Goal: Task Accomplishment & Management: Manage account settings

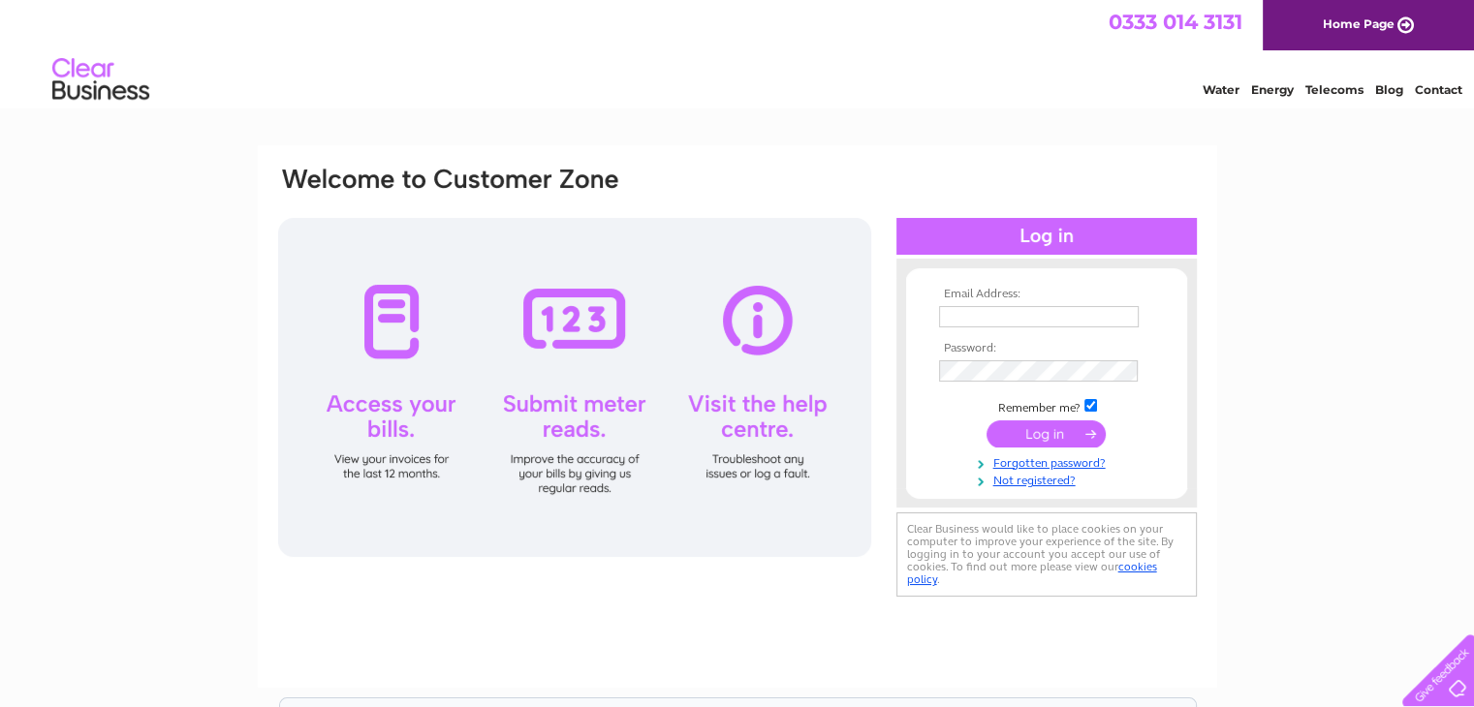
click at [1027, 320] on input "text" at bounding box center [1039, 316] width 200 height 21
click at [1027, 320] on input "text" at bounding box center [1040, 317] width 202 height 23
type input "[EMAIL_ADDRESS][DOMAIN_NAME]"
click at [986, 421] on input "submit" at bounding box center [1045, 434] width 119 height 27
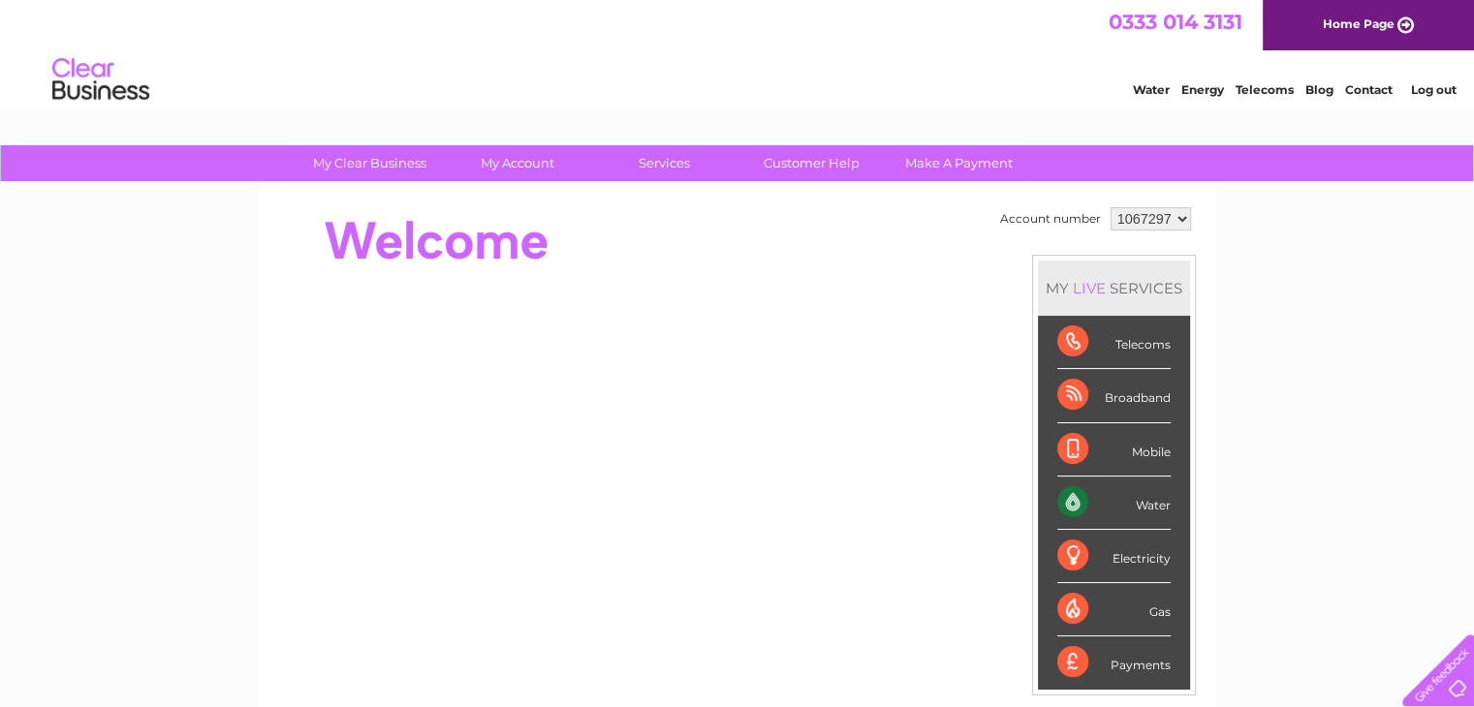
click at [1152, 88] on link "Water" at bounding box center [1151, 89] width 37 height 15
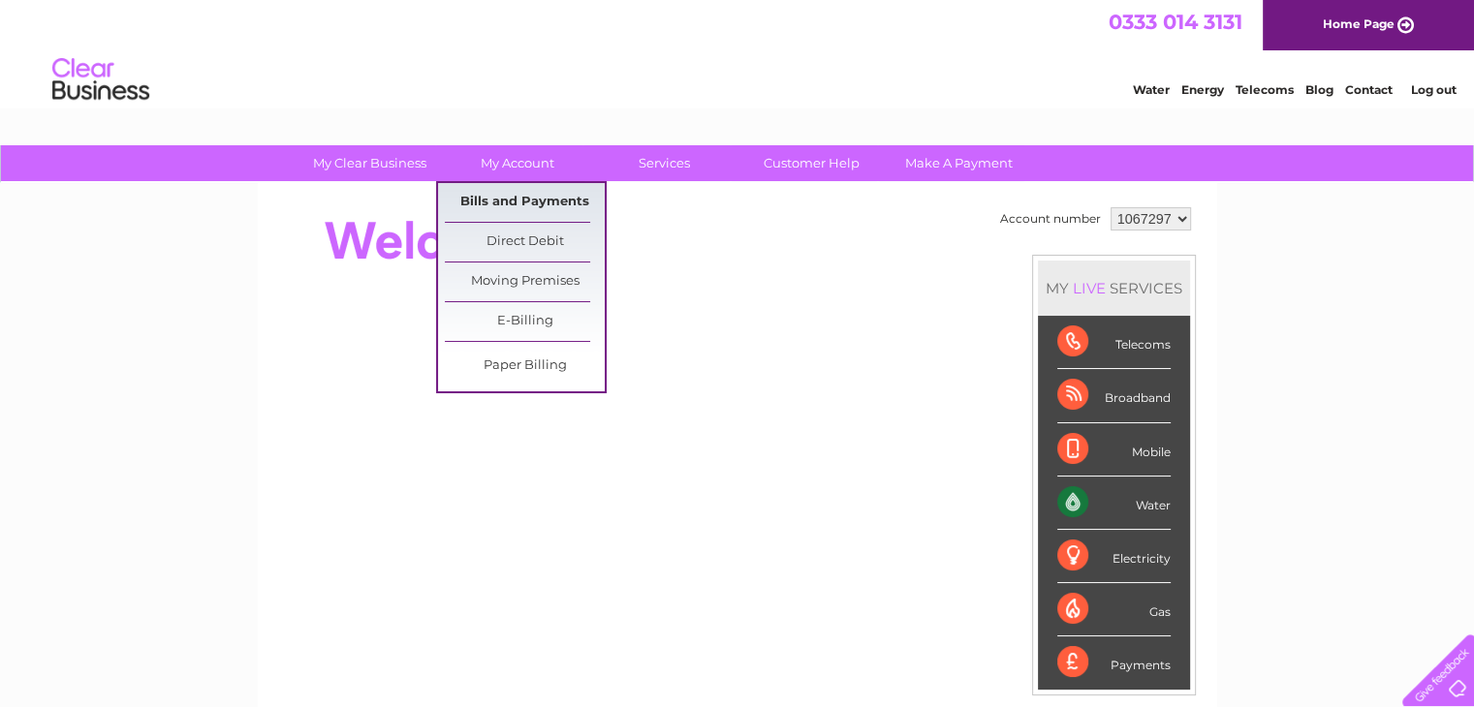
click at [518, 195] on link "Bills and Payments" at bounding box center [525, 202] width 160 height 39
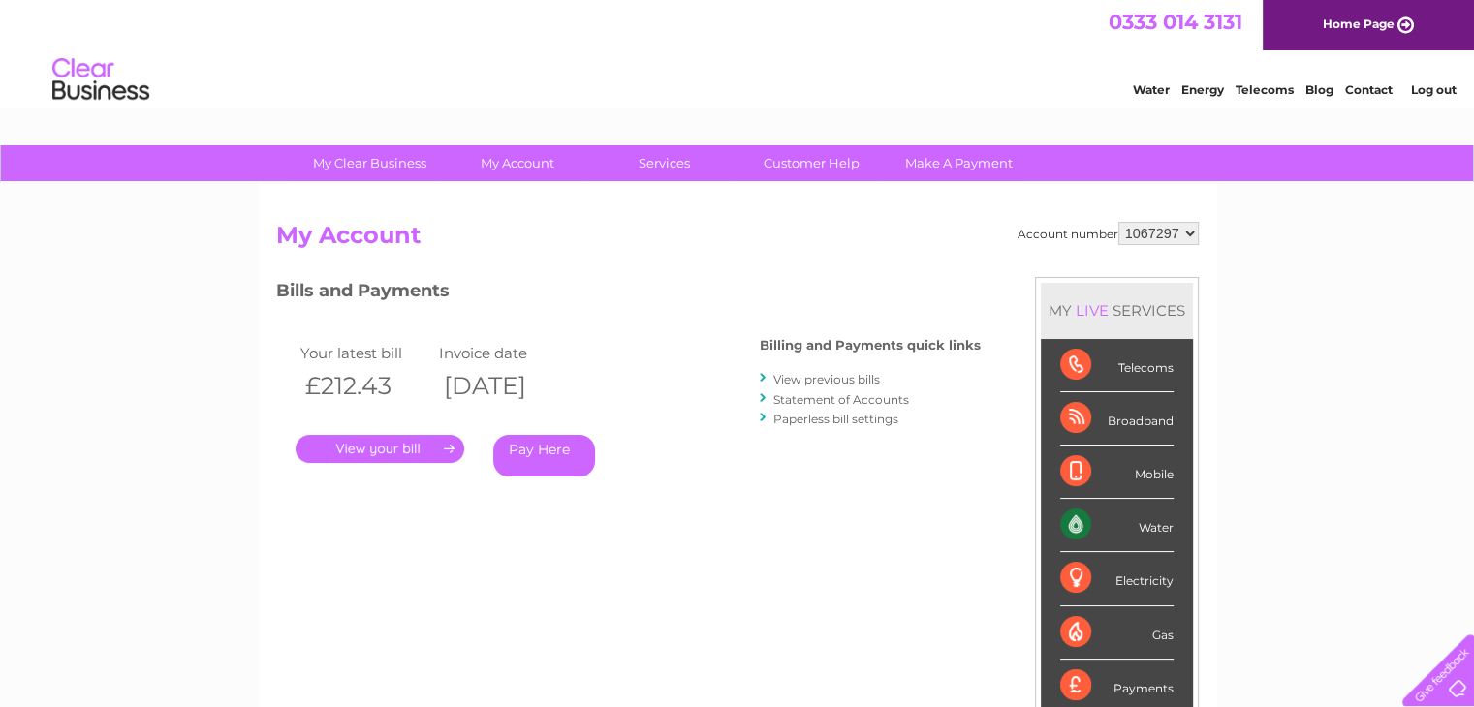
click at [848, 373] on link "View previous bills" at bounding box center [826, 379] width 107 height 15
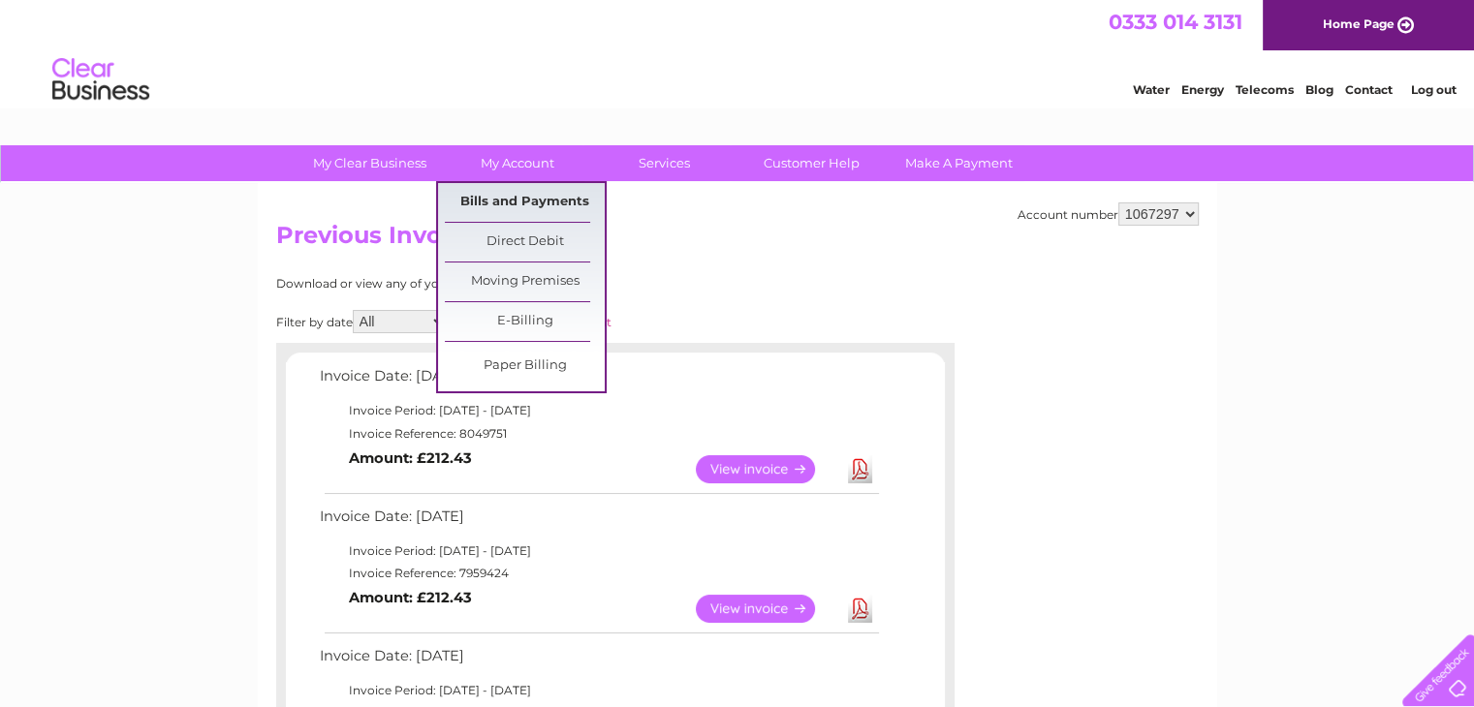
click at [532, 206] on link "Bills and Payments" at bounding box center [525, 202] width 160 height 39
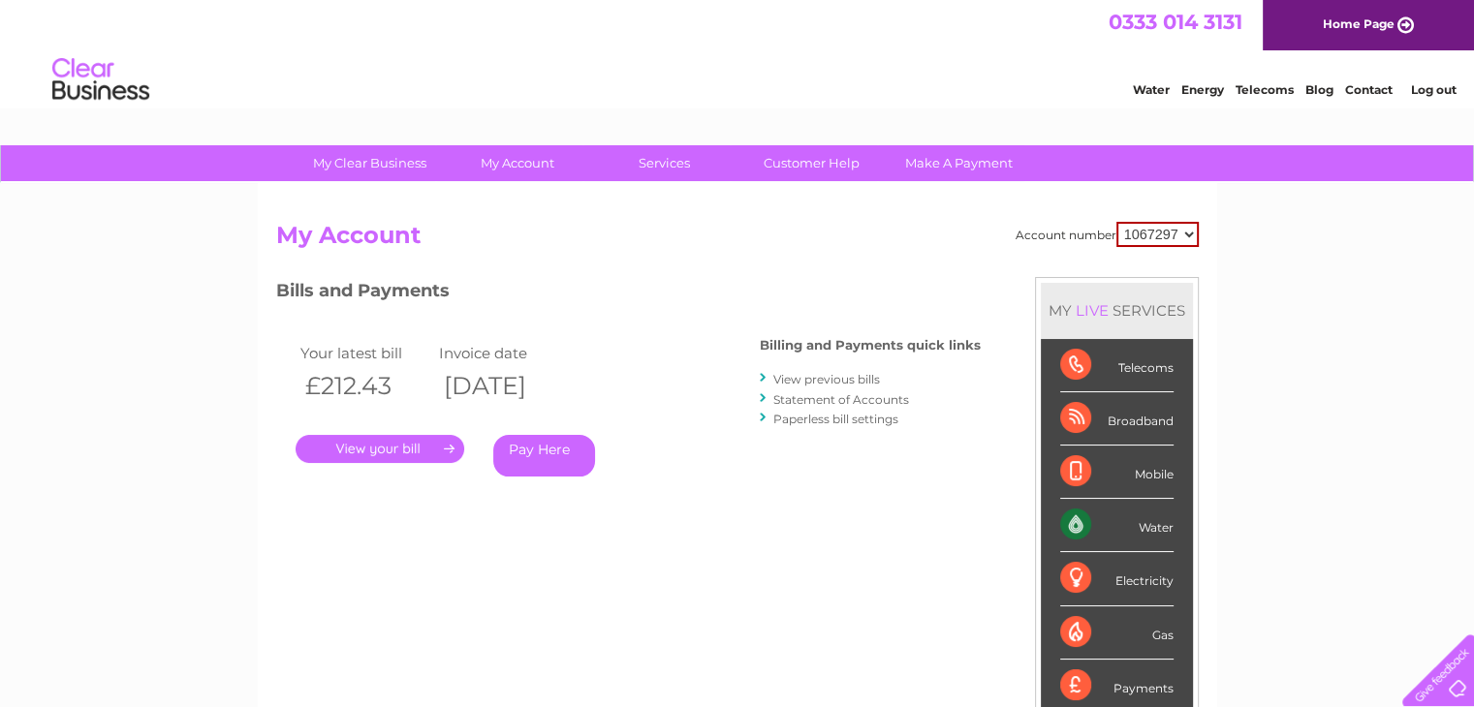
click at [837, 395] on link "Statement of Accounts" at bounding box center [841, 399] width 136 height 15
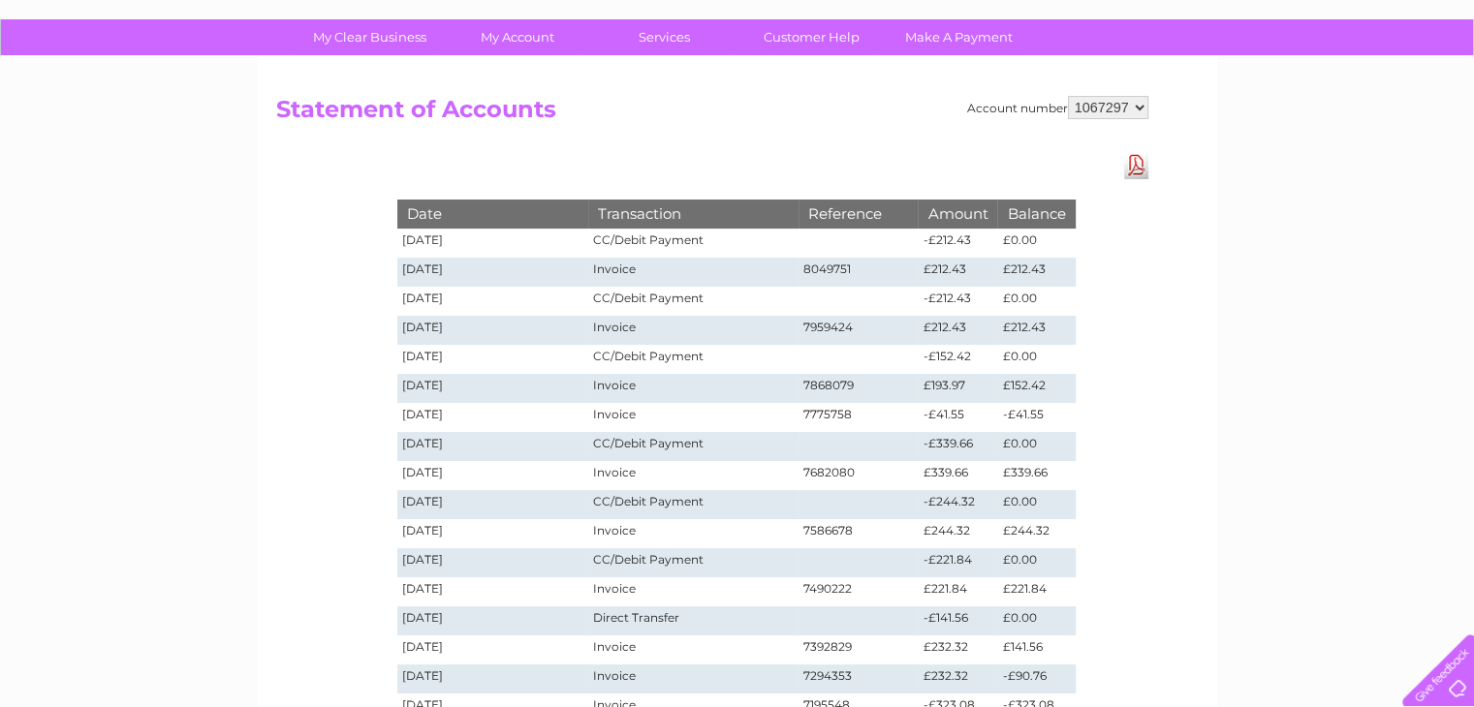
scroll to position [161, 0]
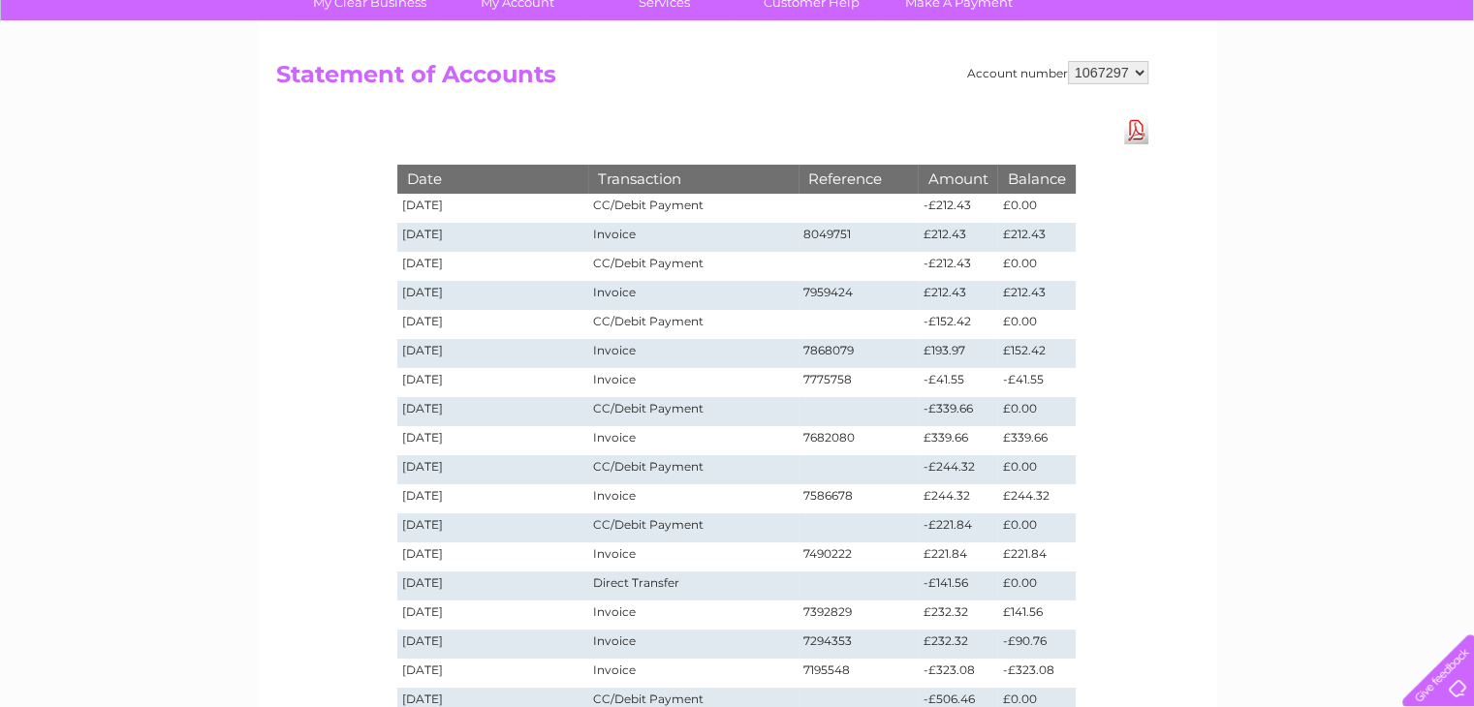
drag, startPoint x: 509, startPoint y: 383, endPoint x: 421, endPoint y: 324, distance: 105.3
click at [421, 324] on tbody "Date Transaction Reference Amount Balance 15/09/2025 CC/Debit Payment -£212.43 …" at bounding box center [736, 469] width 678 height 609
click at [452, 343] on td "02/07/2025" at bounding box center [493, 353] width 192 height 29
drag, startPoint x: 553, startPoint y: 380, endPoint x: 1085, endPoint y: 381, distance: 531.9
click at [1085, 381] on div "Date Transaction Reference Amount Balance 15/09/2025 CC/Debit Payment -£212.43 …" at bounding box center [736, 460] width 775 height 689
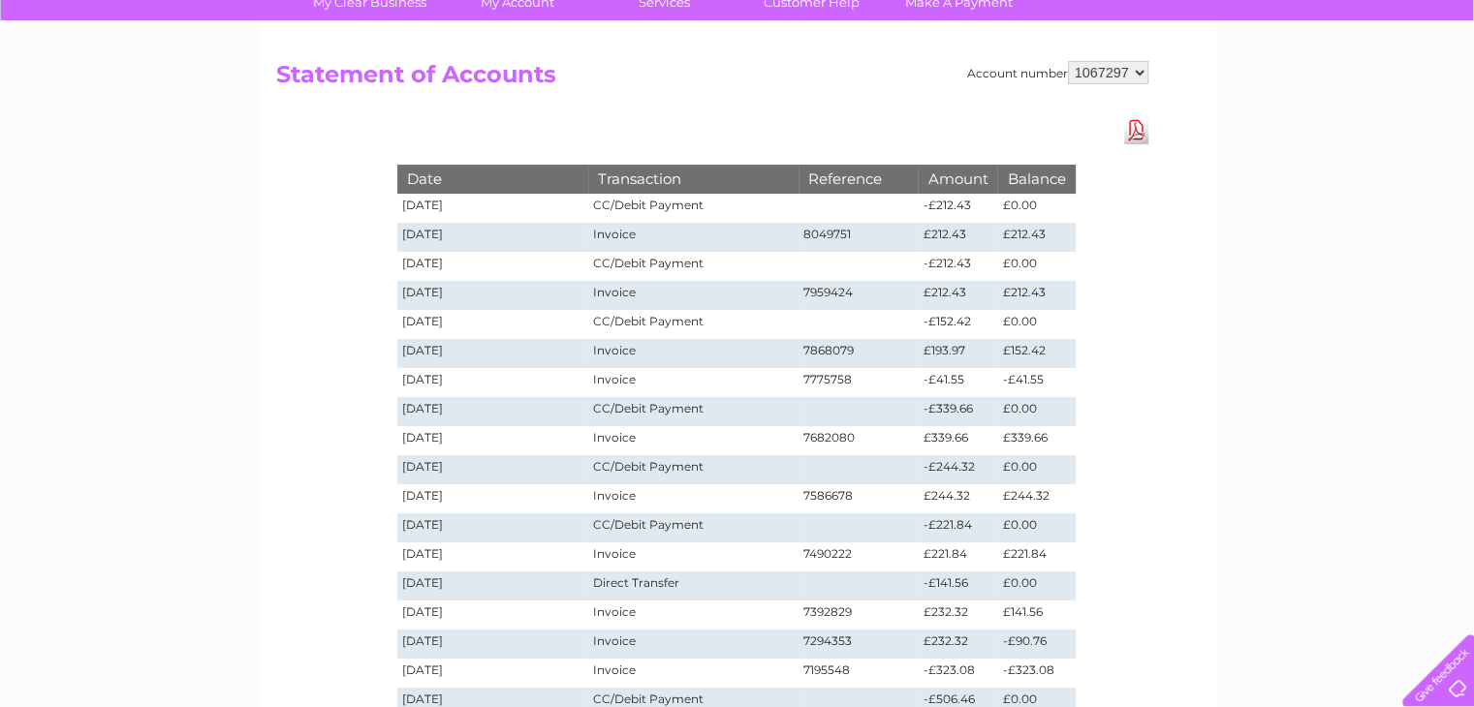
click at [1085, 381] on div "Date Transaction Reference Amount Balance 15/09/2025 CC/Debit Payment -£212.43 …" at bounding box center [736, 460] width 775 height 689
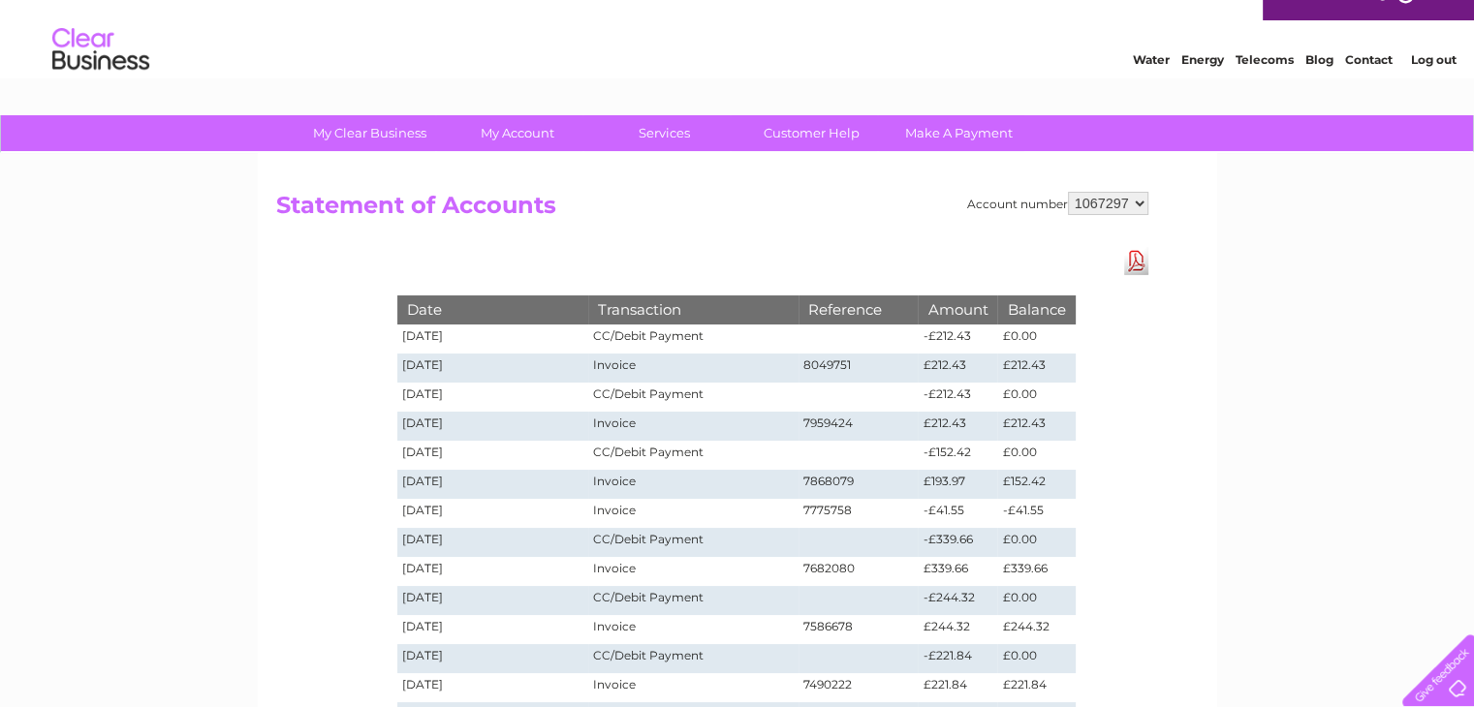
scroll to position [0, 0]
